Goal: Information Seeking & Learning: Learn about a topic

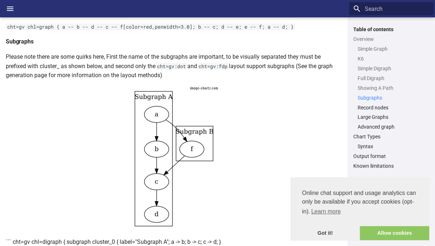
scroll to position [1303, 0]
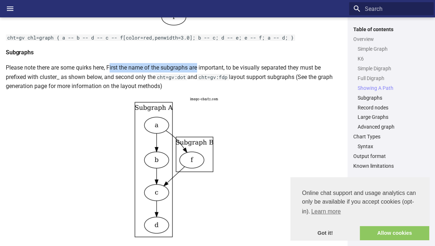
drag, startPoint x: 112, startPoint y: 68, endPoint x: 198, endPoint y: 60, distance: 86.5
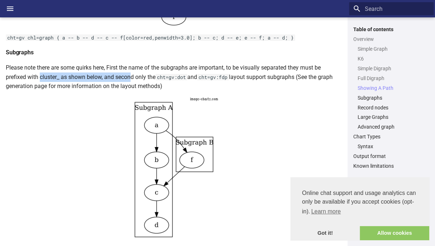
drag, startPoint x: 40, startPoint y: 75, endPoint x: 141, endPoint y: 76, distance: 101.0
click at [139, 76] on p "Please note there are some quirks here, First the name of the subgraphs are imp…" at bounding box center [174, 77] width 336 height 28
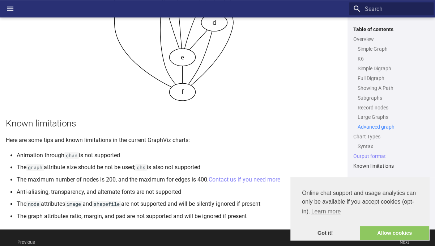
scroll to position [2986, 0]
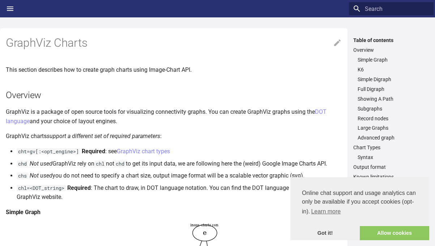
scroll to position [1986, 0]
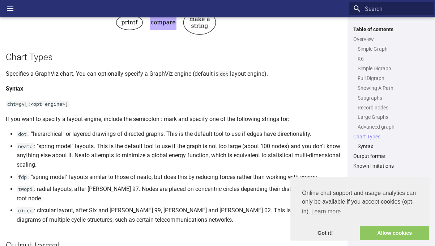
scroll to position [2567, 0]
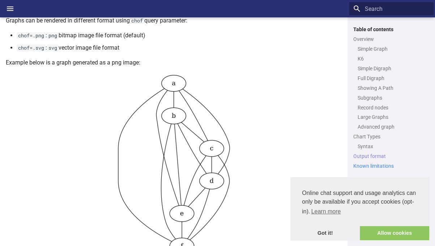
click at [379, 167] on link "Known limitations" at bounding box center [392, 166] width 76 height 7
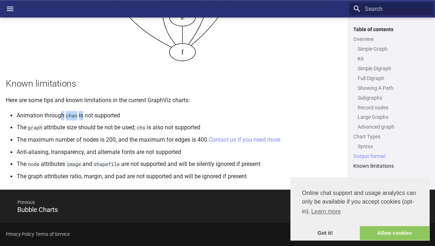
drag, startPoint x: 61, startPoint y: 115, endPoint x: 86, endPoint y: 114, distance: 25.4
click at [86, 114] on li "Animation through chan is not supported" at bounding box center [179, 115] width 325 height 9
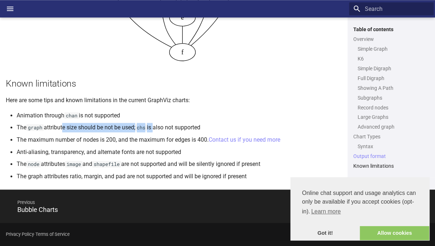
drag, startPoint x: 64, startPoint y: 130, endPoint x: 162, endPoint y: 130, distance: 97.7
click at [162, 130] on li "The graph attribute size should be not be used; chs is also not supported" at bounding box center [179, 127] width 325 height 9
click at [66, 138] on li "The maximum number of nodes is 200, and the maximum for edges is 400. Contact u…" at bounding box center [179, 139] width 325 height 9
click at [112, 125] on li "The graph attribute size should be not be used; chs is also not supported" at bounding box center [179, 127] width 325 height 9
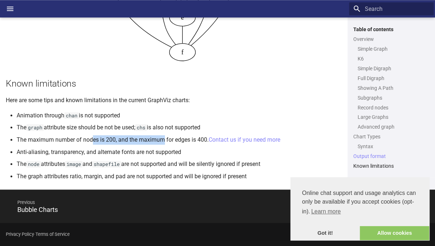
drag, startPoint x: 93, startPoint y: 140, endPoint x: 166, endPoint y: 140, distance: 73.5
click at [166, 140] on li "The maximum number of nodes is 200, and the maximum for edges is 400. Contact u…" at bounding box center [179, 139] width 325 height 9
